Goal: Information Seeking & Learning: Learn about a topic

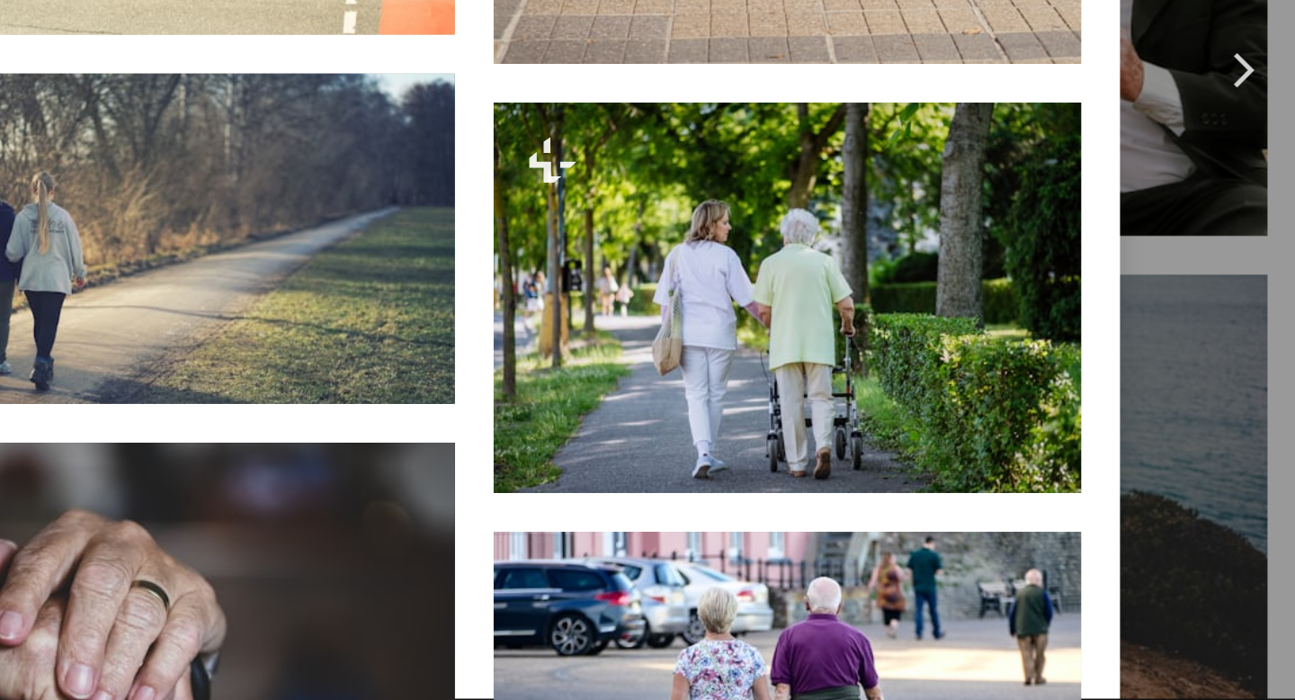
scroll to position [3097, 0]
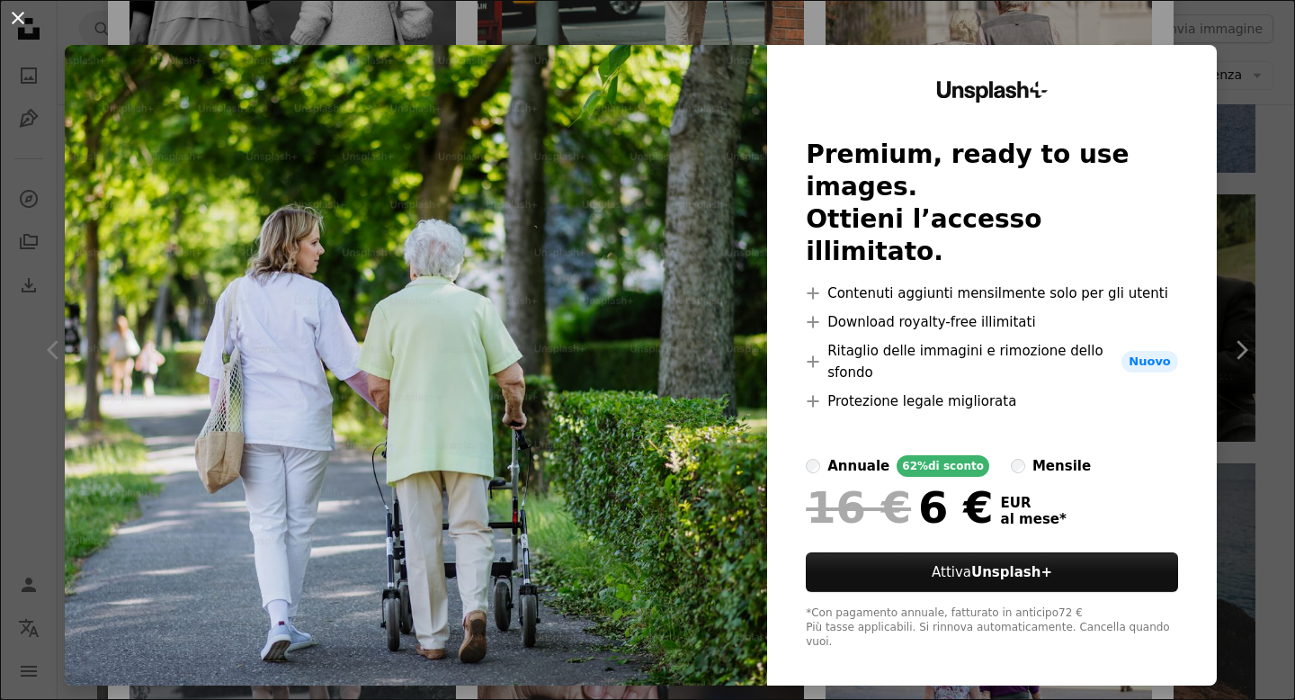
click at [22, 19] on button "An X shape" at bounding box center [18, 18] width 22 height 22
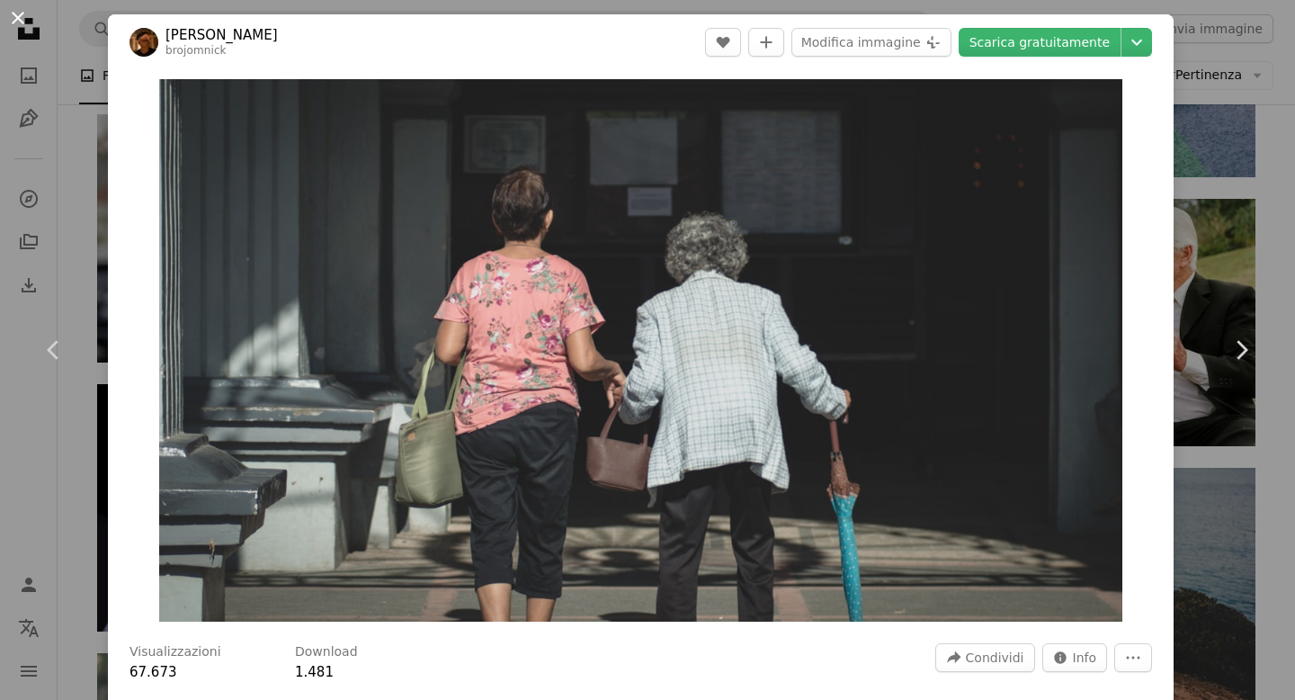
click at [19, 15] on button "An X shape" at bounding box center [18, 18] width 22 height 22
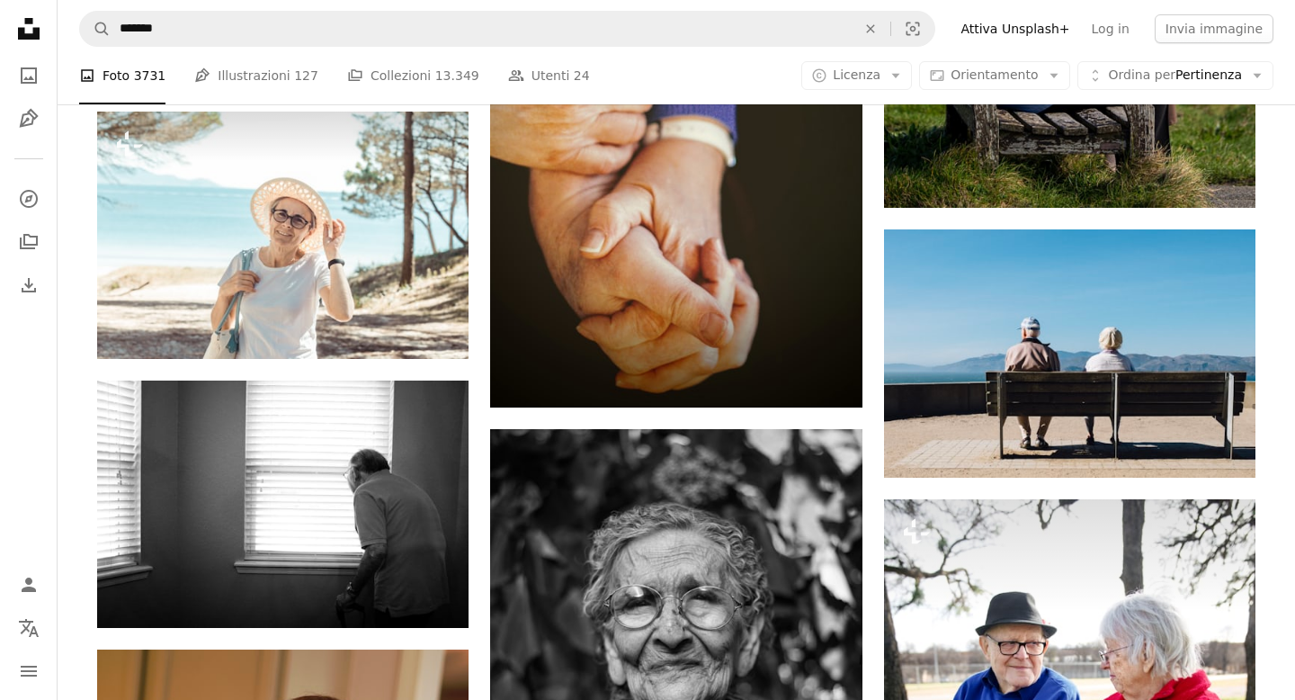
scroll to position [5933, 0]
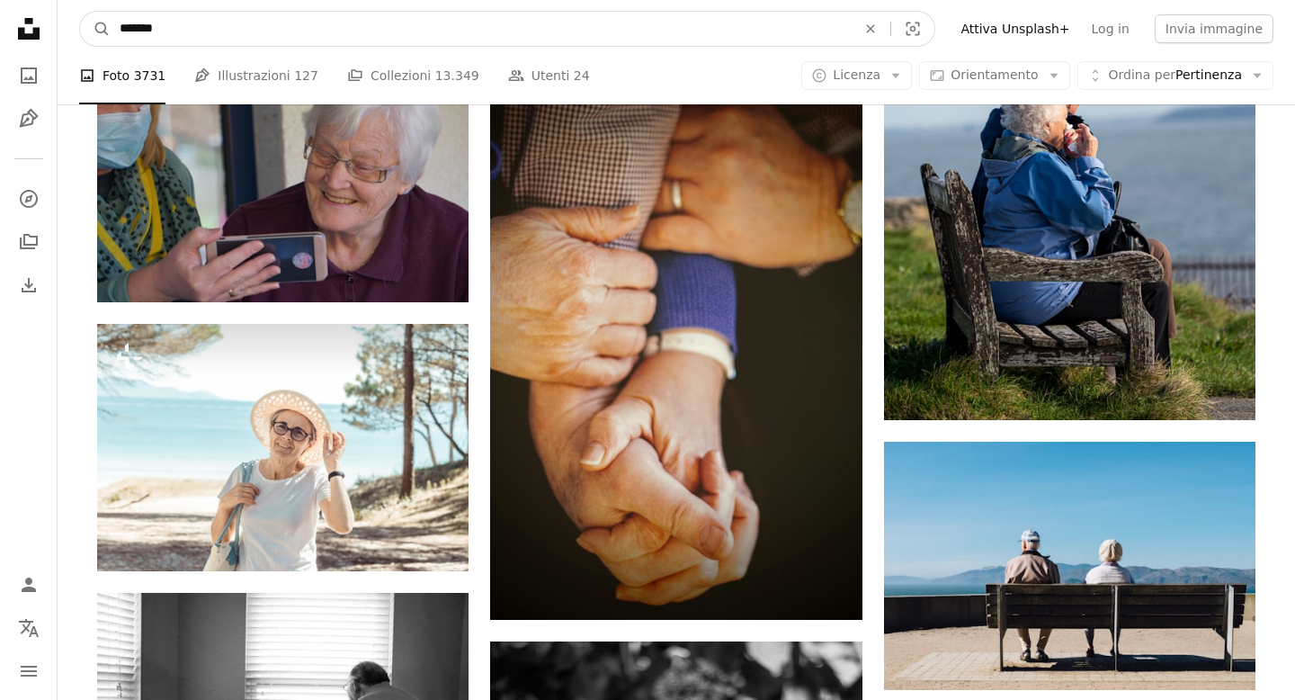
click at [187, 33] on input "*******" at bounding box center [481, 29] width 740 height 34
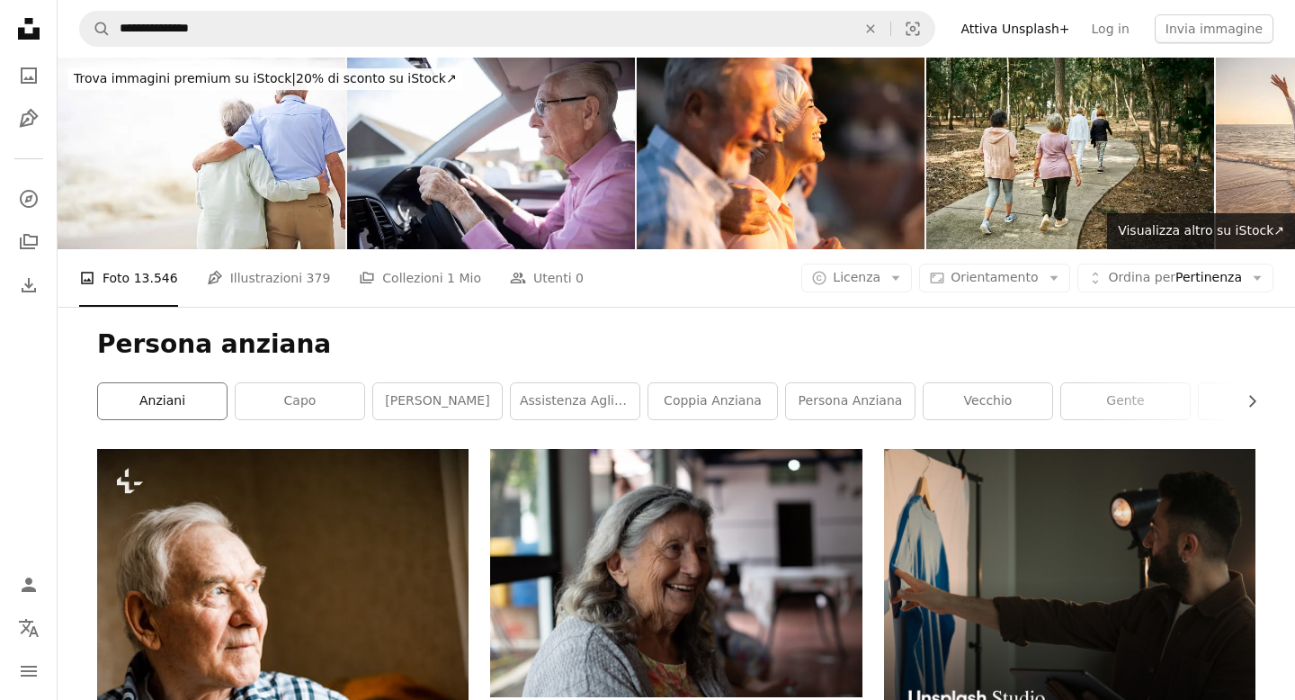
click at [165, 403] on link "Anziani" at bounding box center [162, 401] width 129 height 36
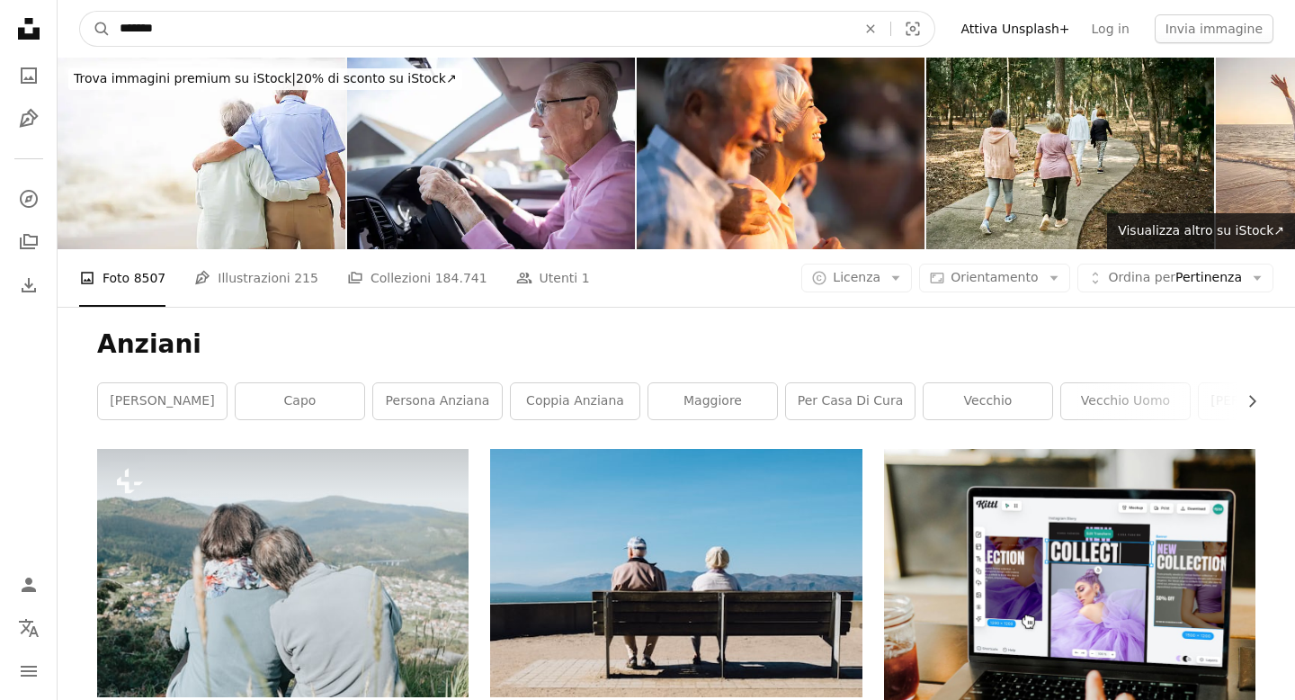
click at [174, 32] on input "*******" at bounding box center [481, 29] width 740 height 34
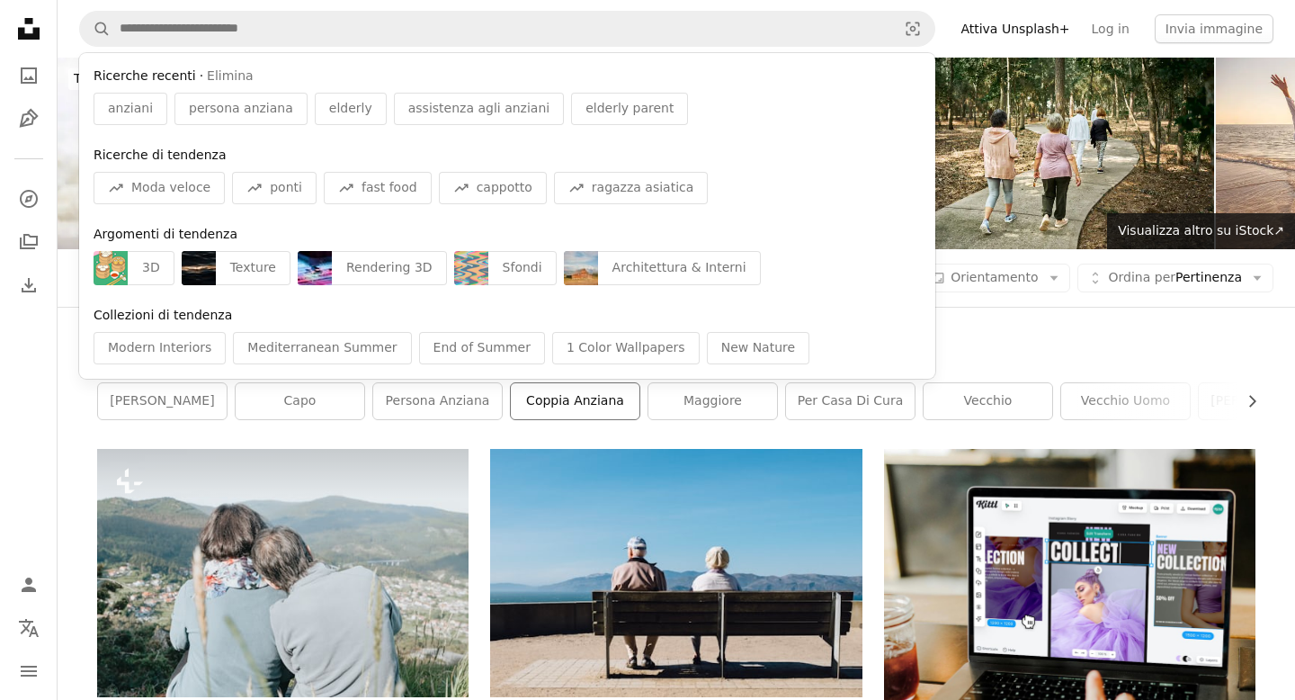
click at [581, 390] on link "coppia anziana" at bounding box center [575, 401] width 129 height 36
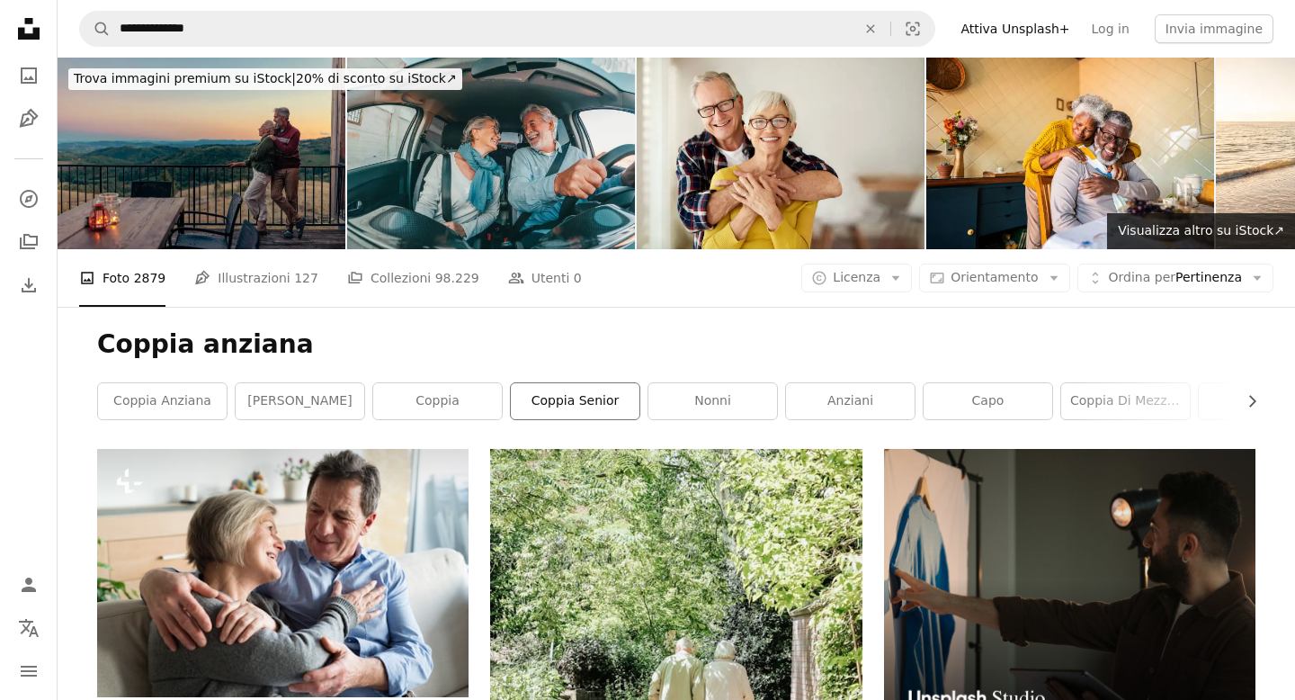
click at [562, 399] on link "coppia senior" at bounding box center [575, 401] width 129 height 36
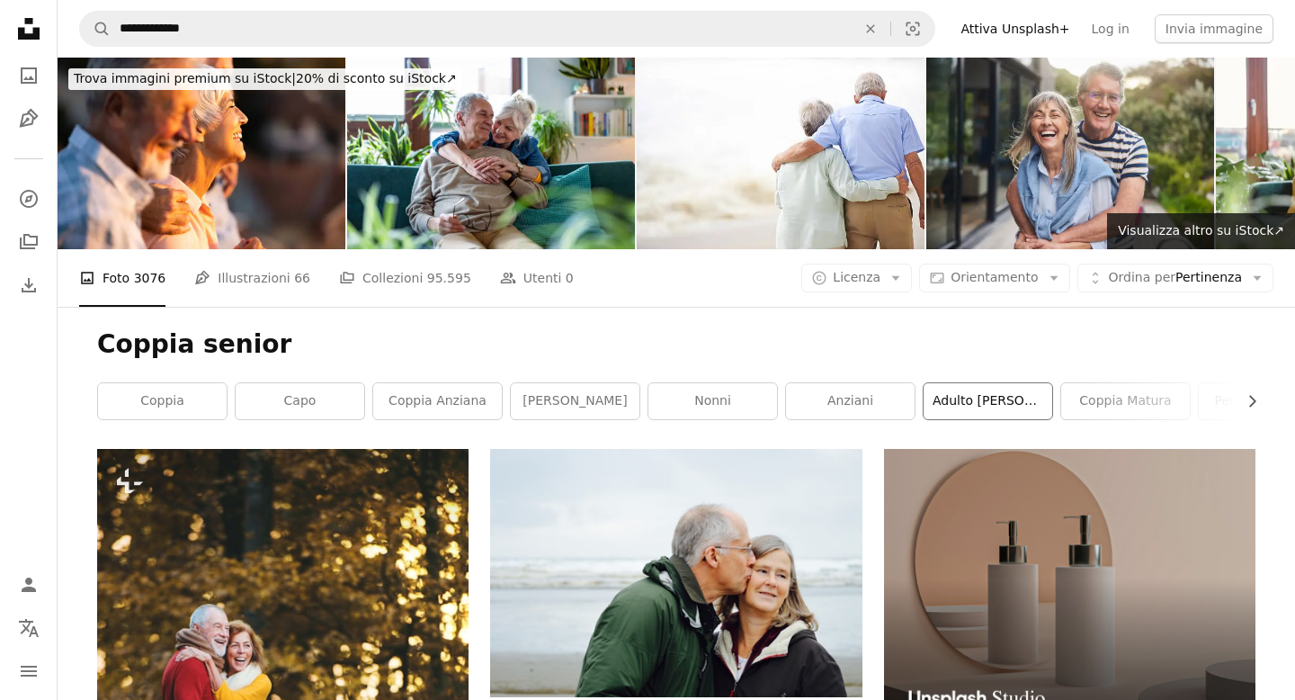
click at [976, 398] on link "adulto [PERSON_NAME]" at bounding box center [988, 401] width 129 height 36
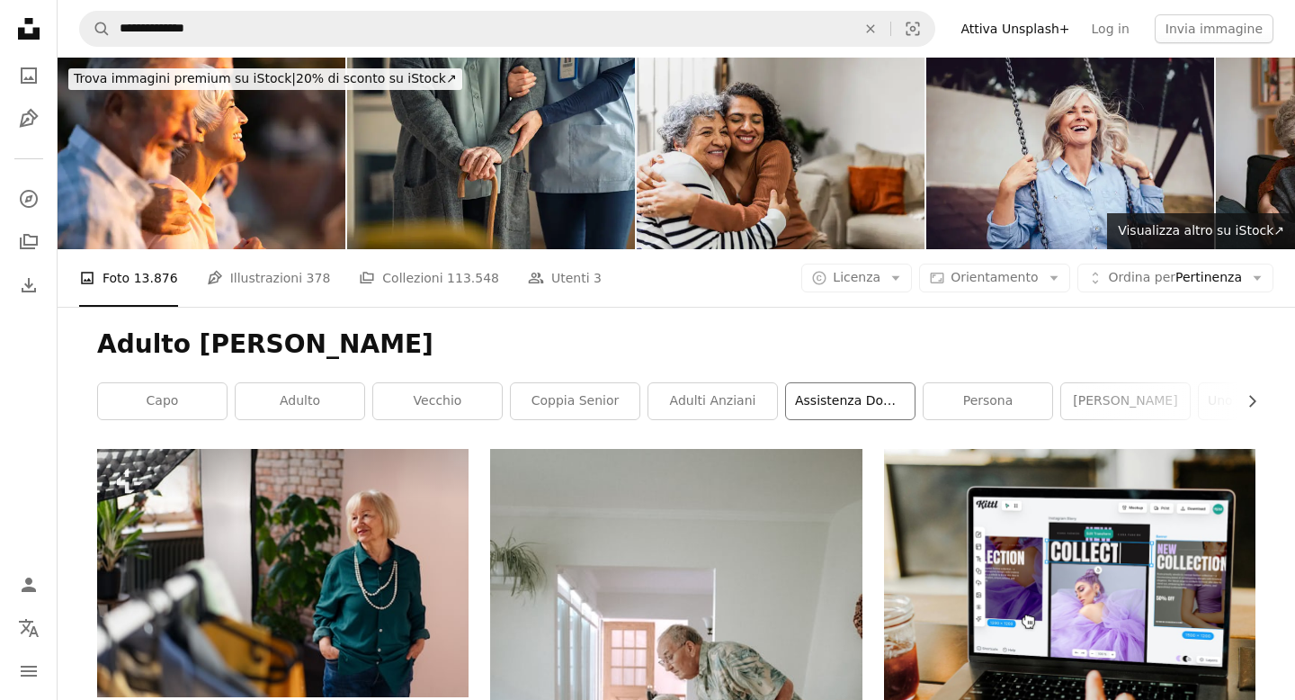
click at [831, 395] on link "Assistenza domiciliare" at bounding box center [850, 401] width 129 height 36
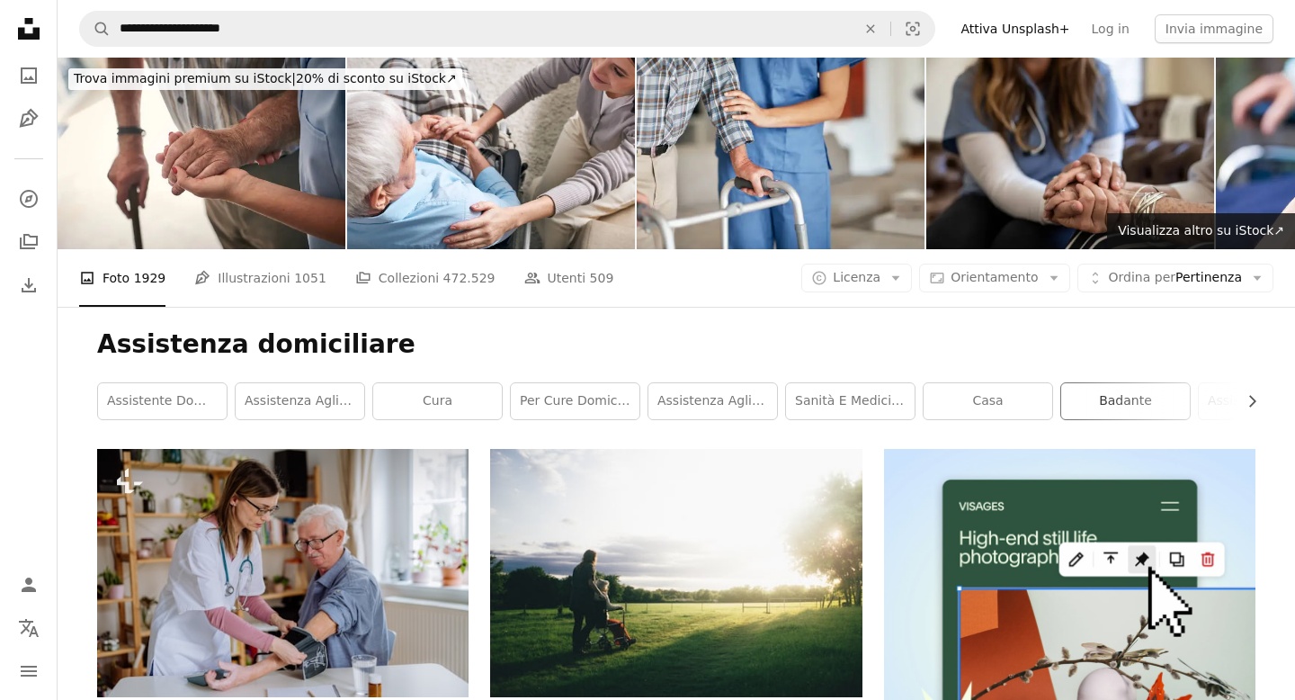
click at [1109, 404] on link "Badante" at bounding box center [1125, 401] width 129 height 36
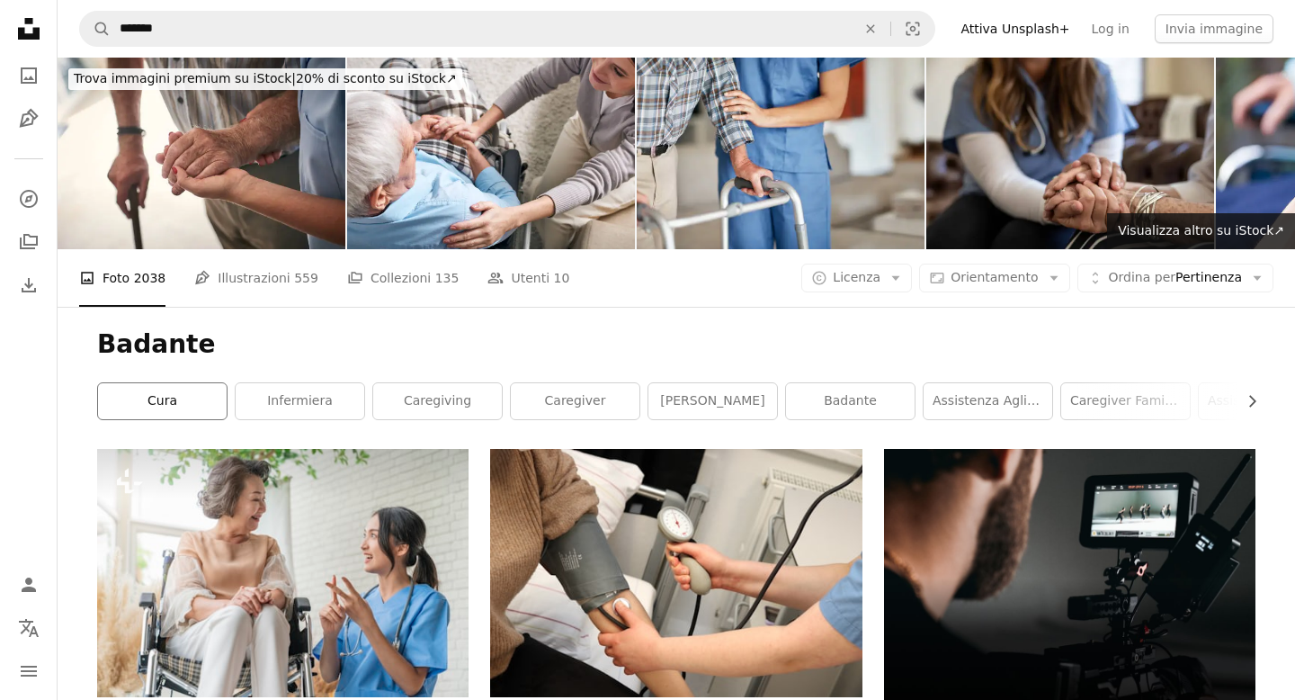
click at [175, 399] on link "cura" at bounding box center [162, 401] width 129 height 36
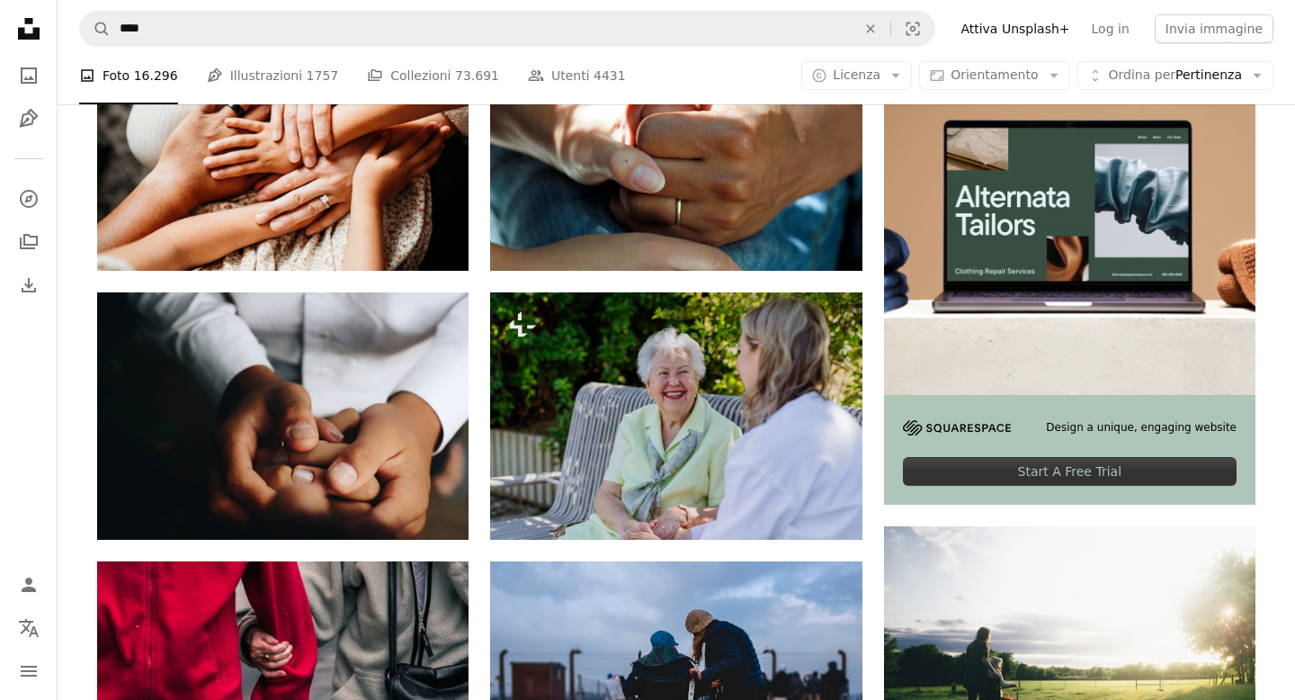
scroll to position [73, 0]
